Goal: Task Accomplishment & Management: Use online tool/utility

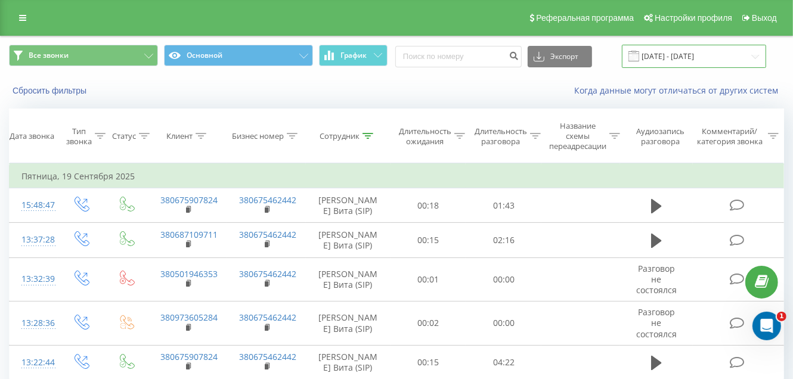
click at [754, 57] on input "19.09.2025 - 19.09.2025" at bounding box center [694, 56] width 144 height 23
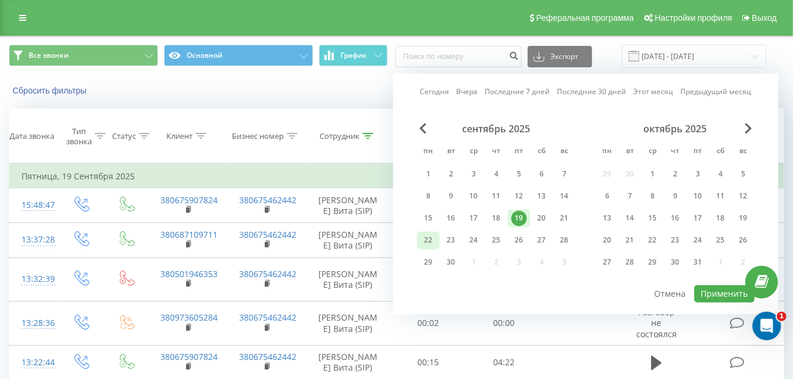
click at [426, 240] on div "22" at bounding box center [428, 241] width 16 height 16
click at [720, 294] on button "Применить" at bounding box center [724, 293] width 60 height 17
type input "[DATE] - [DATE]"
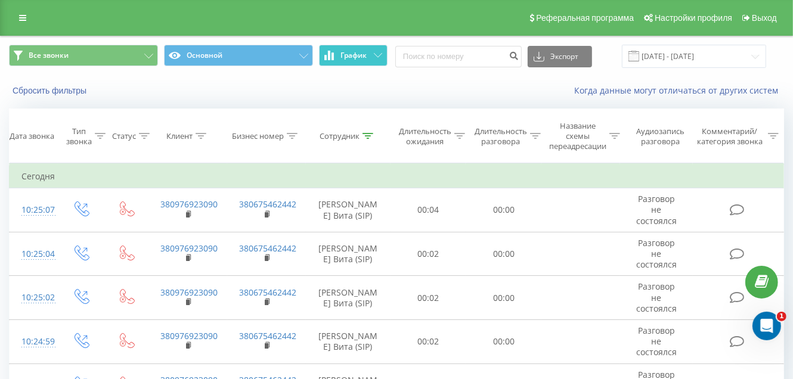
click at [379, 51] on button "График" at bounding box center [353, 55] width 69 height 21
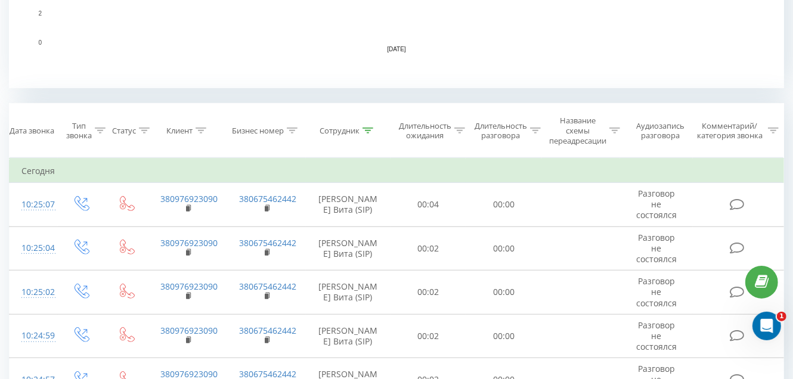
scroll to position [417, 0]
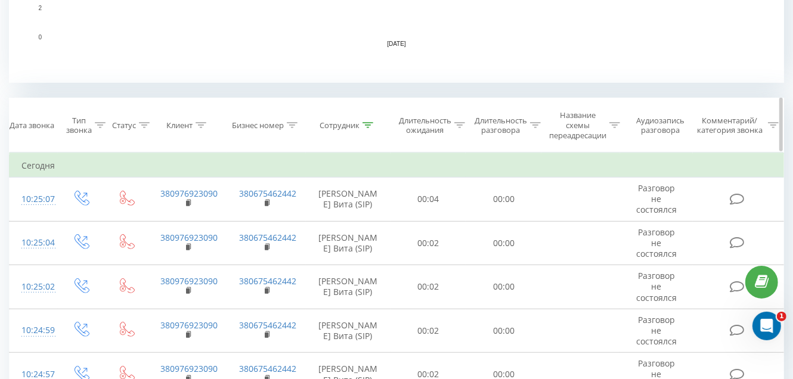
click at [368, 126] on icon at bounding box center [367, 125] width 11 height 6
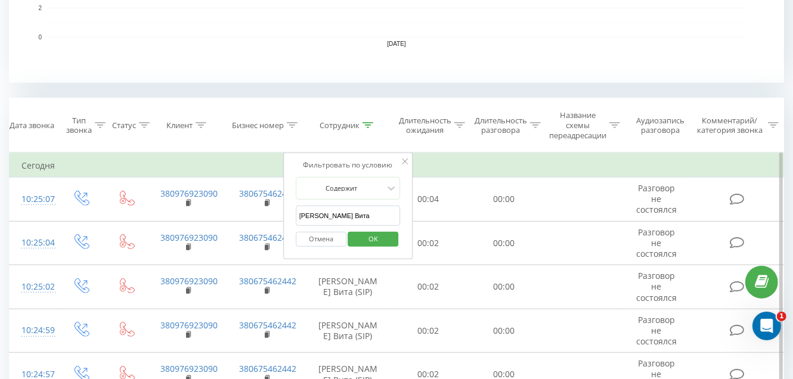
click at [361, 209] on input "[PERSON_NAME] Вита" at bounding box center [348, 216] width 105 height 21
type input "Г"
click at [336, 218] on input "text" at bounding box center [348, 216] width 105 height 21
type input "Оверченко Тетяна"
click at [369, 240] on span "OK" at bounding box center [373, 239] width 33 height 18
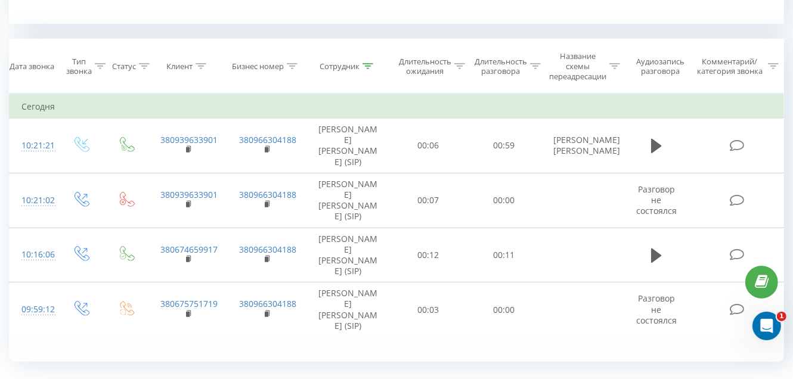
scroll to position [476, 0]
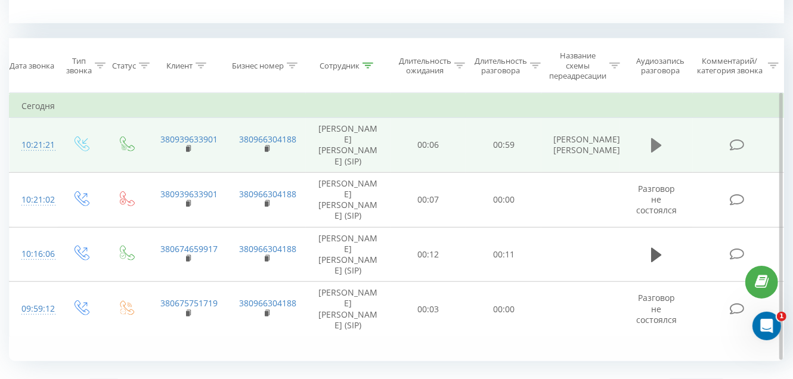
click at [653, 138] on icon at bounding box center [656, 145] width 11 height 14
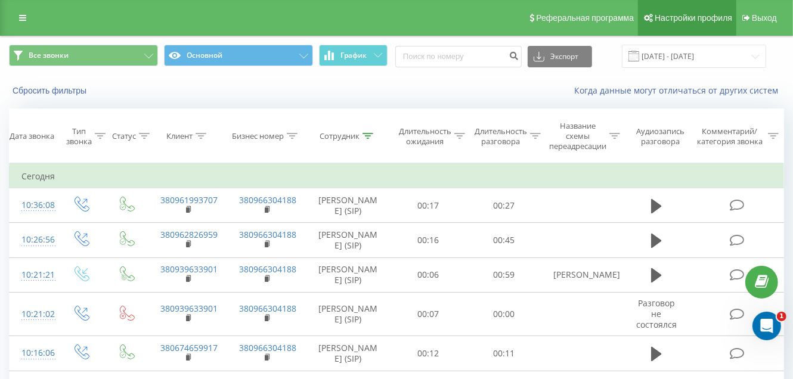
drag, startPoint x: 656, startPoint y: 203, endPoint x: 735, endPoint y: 23, distance: 196.7
click at [655, 203] on icon at bounding box center [656, 206] width 11 height 14
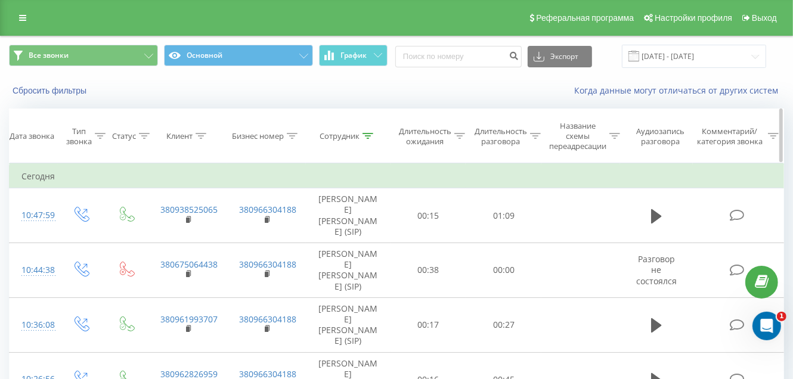
click at [368, 136] on icon at bounding box center [367, 136] width 11 height 6
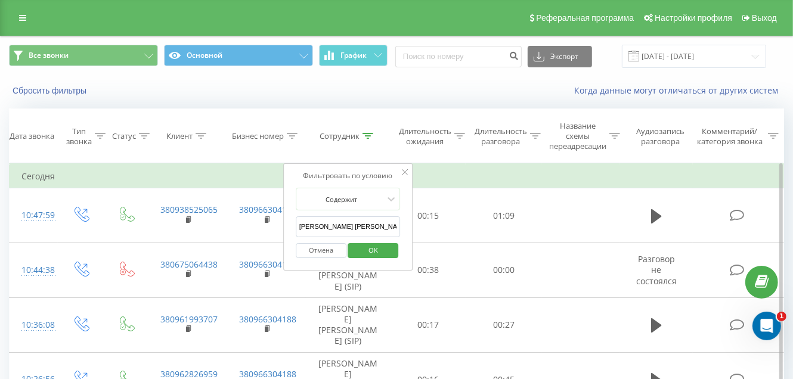
click at [361, 225] on input "Оверченко Тетяна" at bounding box center [348, 226] width 105 height 21
type input "О"
click at [354, 217] on input "text" at bounding box center [348, 226] width 105 height 21
type input "[PERSON_NAME] Вита"
click at [368, 256] on span "OK" at bounding box center [373, 250] width 33 height 18
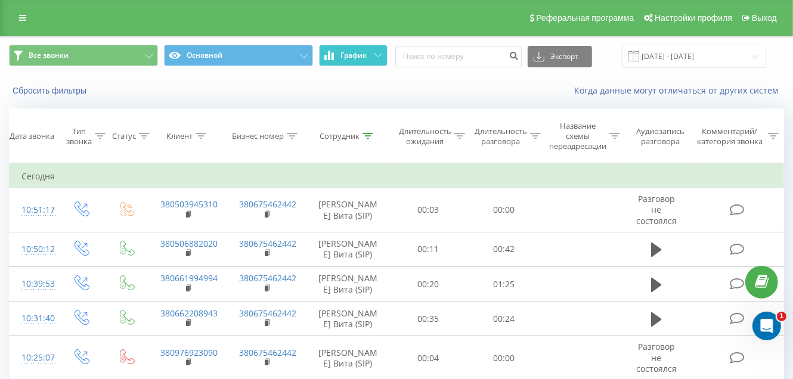
click at [378, 54] on icon at bounding box center [378, 55] width 8 height 4
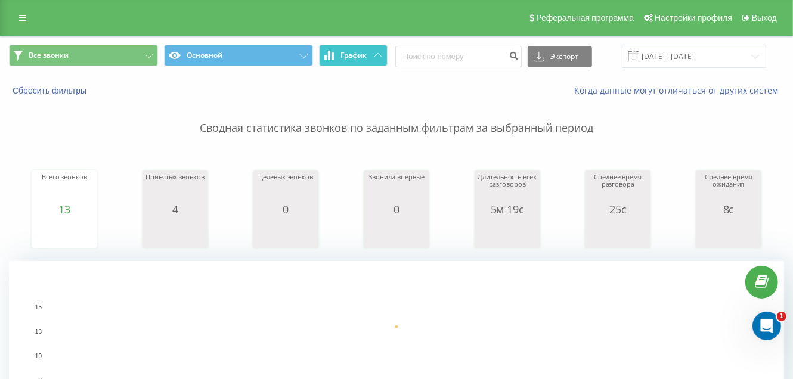
scroll to position [59, 0]
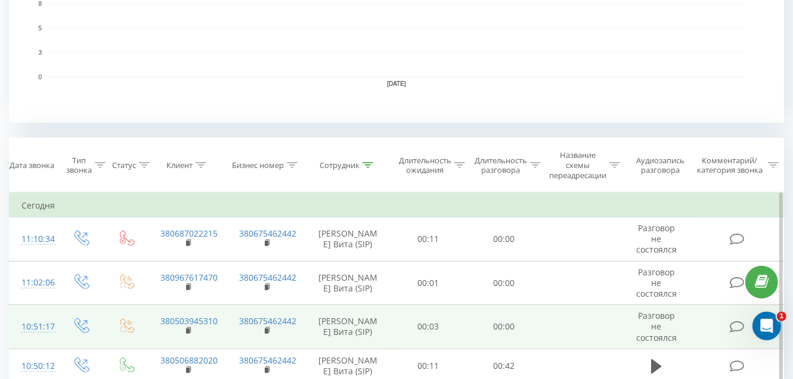
scroll to position [358, 0]
